Goal: Navigation & Orientation: Find specific page/section

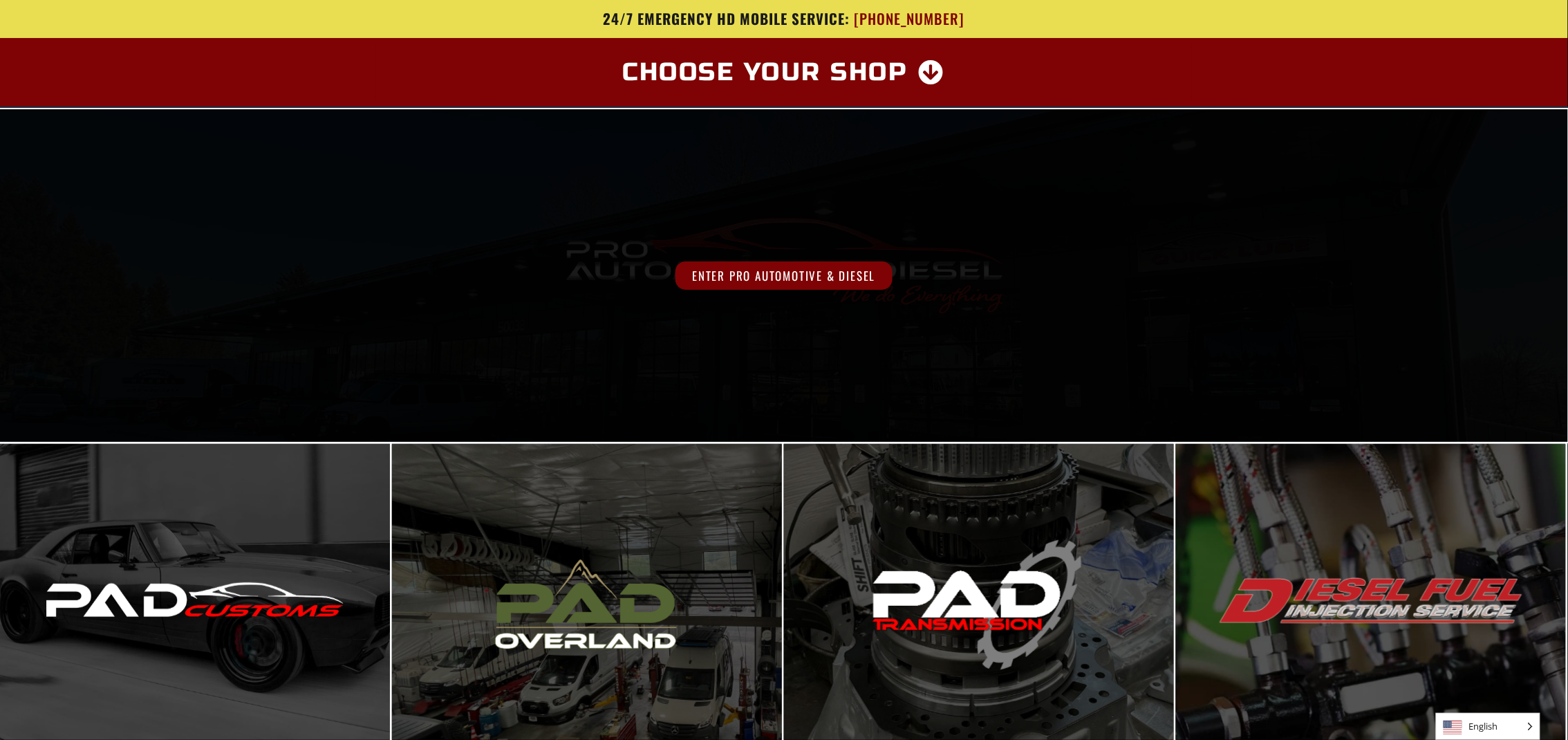
click at [781, 267] on span "Enter Pro Automotive & Diesel" at bounding box center [784, 276] width 216 height 29
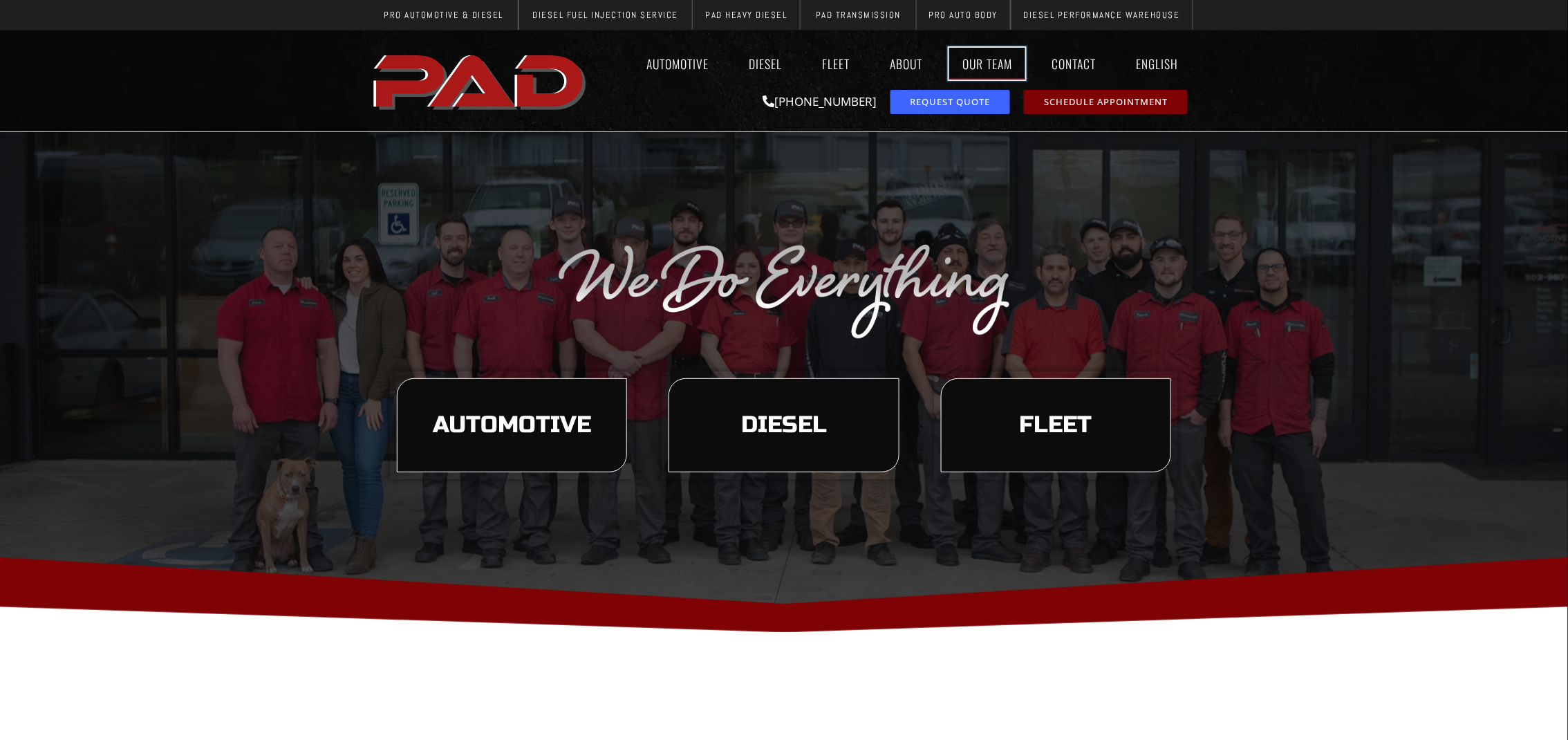
click at [979, 65] on link "Our Team" at bounding box center [987, 64] width 76 height 32
